Goal: Navigation & Orientation: Find specific page/section

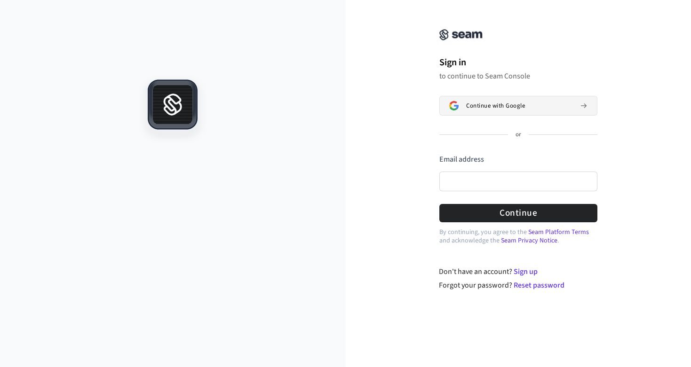
click at [492, 106] on span "Continue with Google" at bounding box center [495, 106] width 59 height 8
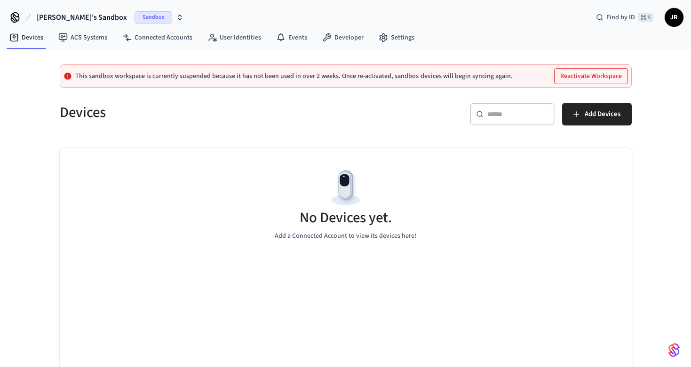
click at [17, 18] on icon at bounding box center [15, 17] width 15 height 15
click at [347, 36] on link "Developer" at bounding box center [343, 37] width 56 height 17
